Goal: Task Accomplishment & Management: Manage account settings

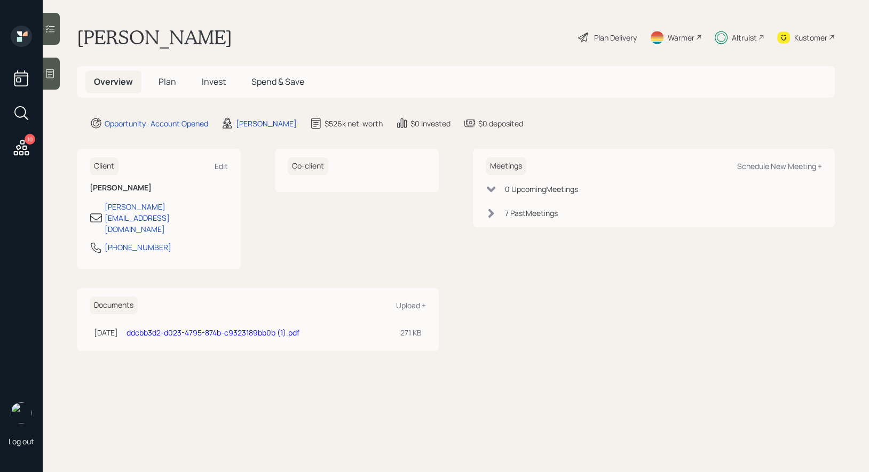
click at [215, 81] on span "Invest" at bounding box center [214, 82] width 24 height 12
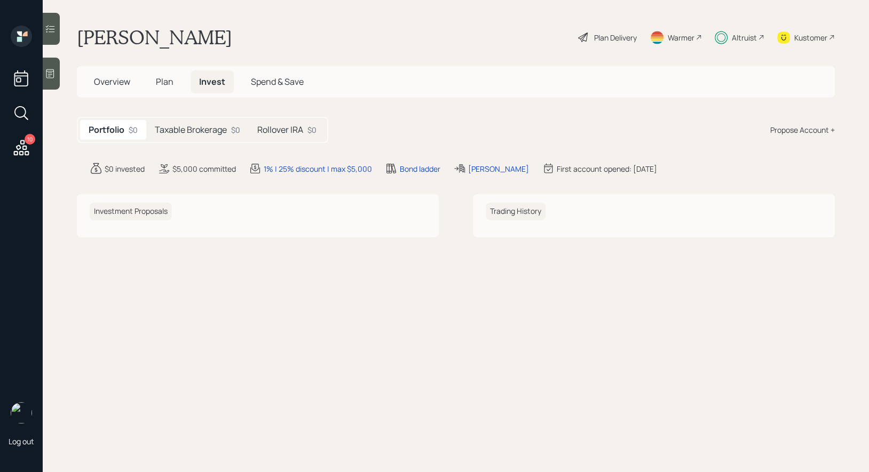
click at [194, 131] on h5 "Taxable Brokerage" at bounding box center [191, 130] width 72 height 10
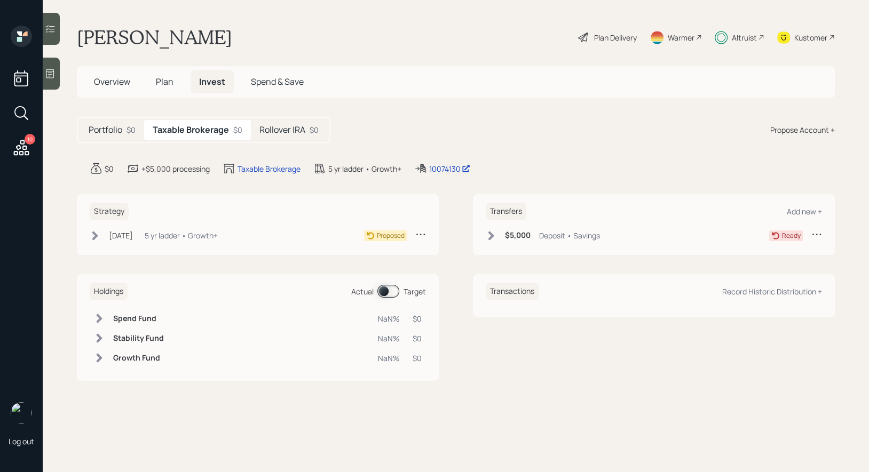
click at [299, 127] on h5 "Rollover IRA" at bounding box center [282, 130] width 46 height 10
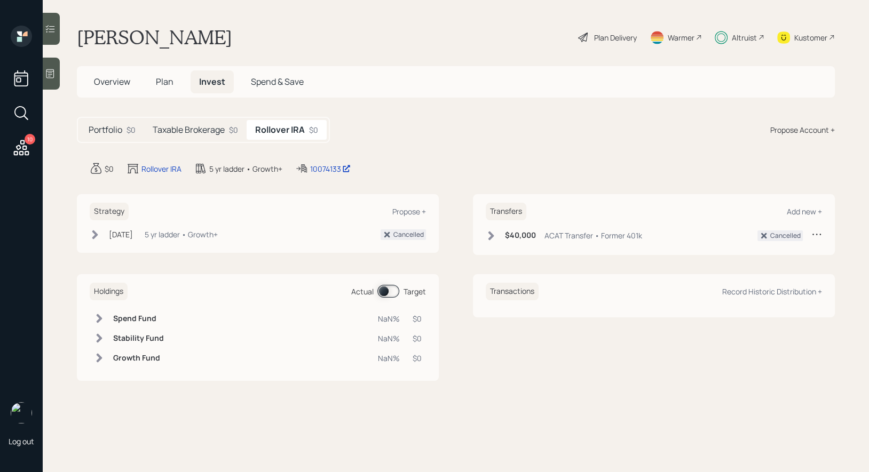
click at [204, 130] on h5 "Taxable Brokerage" at bounding box center [189, 130] width 72 height 10
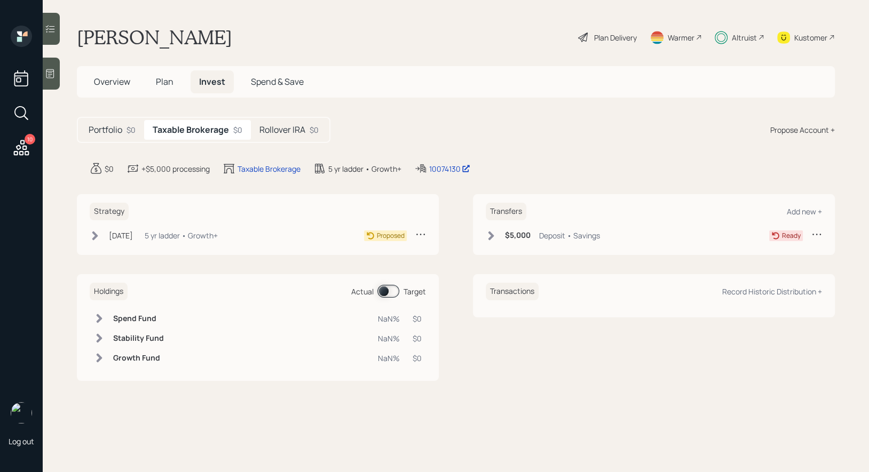
click at [819, 232] on icon at bounding box center [816, 234] width 11 height 11
click at [767, 266] on div "Cancel Transfer" at bounding box center [783, 265] width 77 height 10
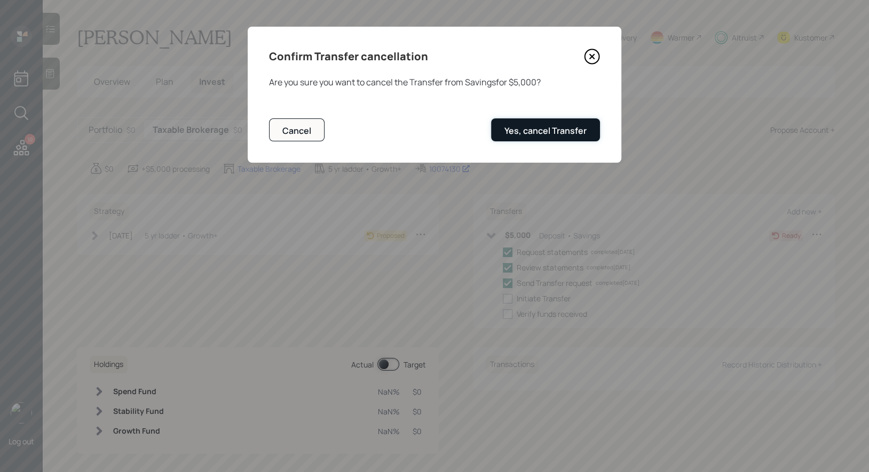
click at [530, 129] on div "Yes, cancel Transfer" at bounding box center [545, 131] width 82 height 12
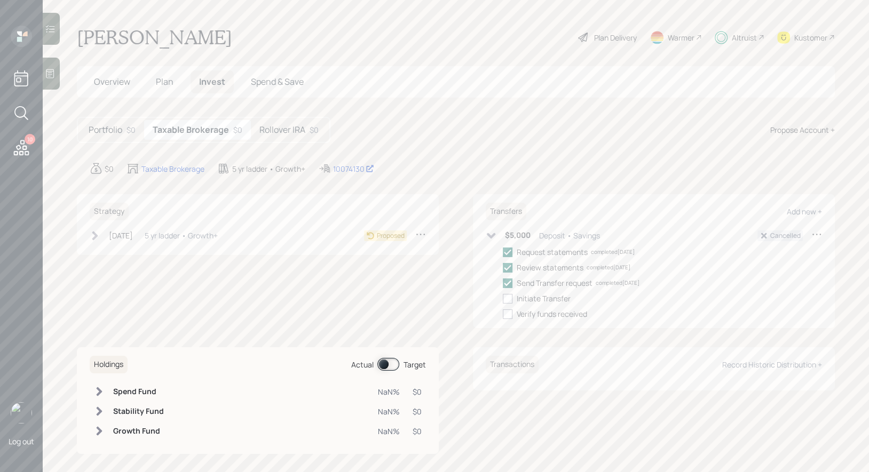
click at [810, 35] on div "Kustomer" at bounding box center [810, 37] width 33 height 11
